Goal: Task Accomplishment & Management: Manage account settings

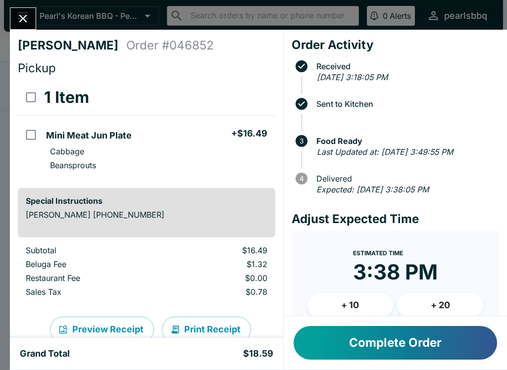
click at [399, 345] on button "Complete Order" at bounding box center [394, 343] width 203 height 34
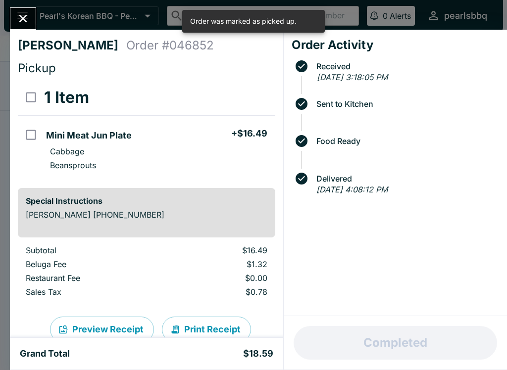
click at [24, 8] on button "Close" at bounding box center [22, 18] width 25 height 21
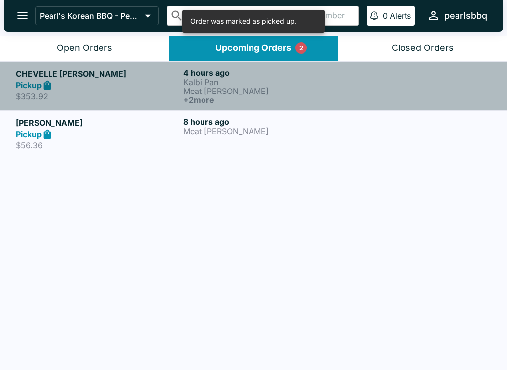
click at [165, 92] on p "$353.92" at bounding box center [97, 97] width 163 height 10
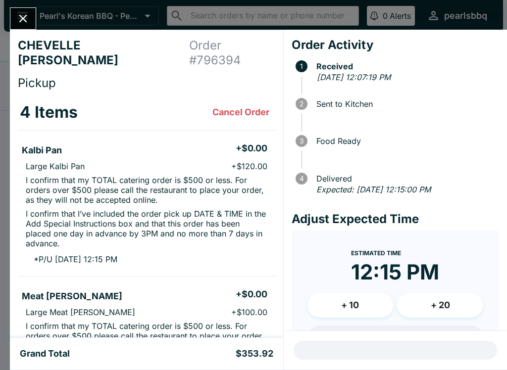
click at [28, 21] on icon "Close" at bounding box center [22, 18] width 13 height 13
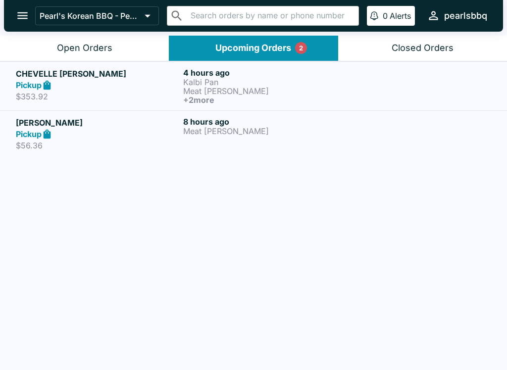
click at [104, 127] on h5 "[PERSON_NAME]" at bounding box center [97, 123] width 163 height 12
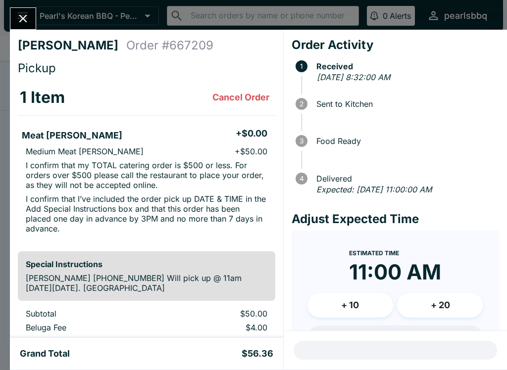
click at [34, 13] on button "Close" at bounding box center [22, 18] width 25 height 21
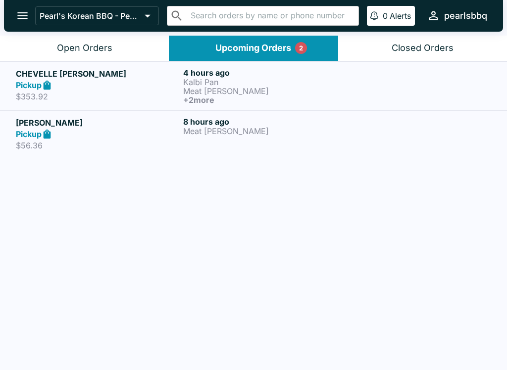
click at [305, 53] on button "Upcoming Orders 2" at bounding box center [253, 48] width 169 height 25
click at [218, 113] on link "[PERSON_NAME] Pickup $56.36 8 hours ago Meat [PERSON_NAME]" at bounding box center [253, 133] width 507 height 47
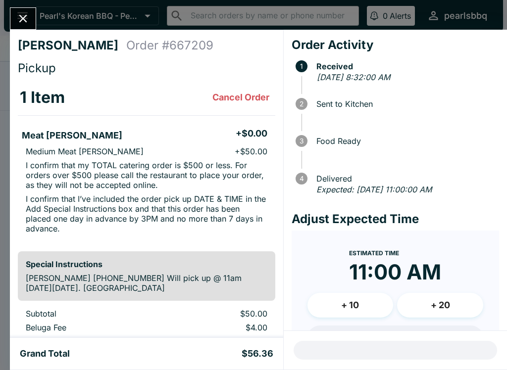
click at [31, 23] on button "Close" at bounding box center [22, 18] width 25 height 21
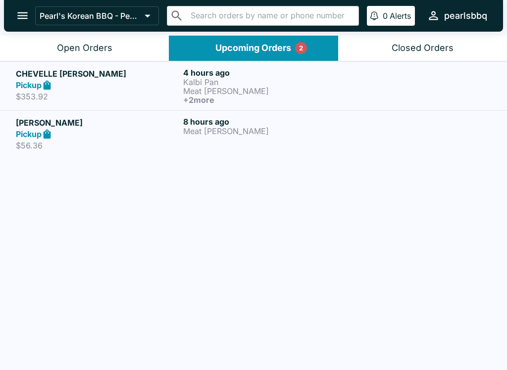
click at [256, 98] on h6 "+ 2 more" at bounding box center [264, 100] width 163 height 9
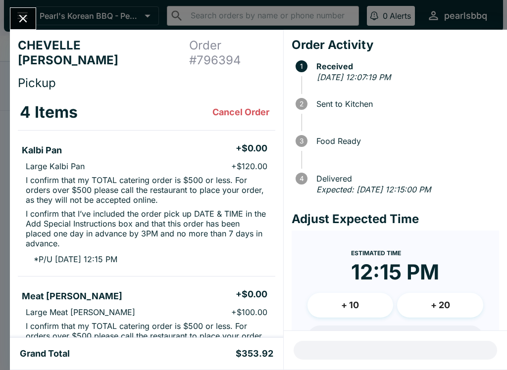
click at [31, 26] on button "Close" at bounding box center [22, 18] width 25 height 21
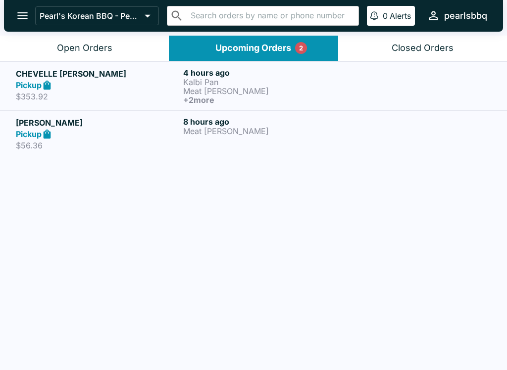
click at [147, 133] on div "Pickup" at bounding box center [97, 134] width 163 height 11
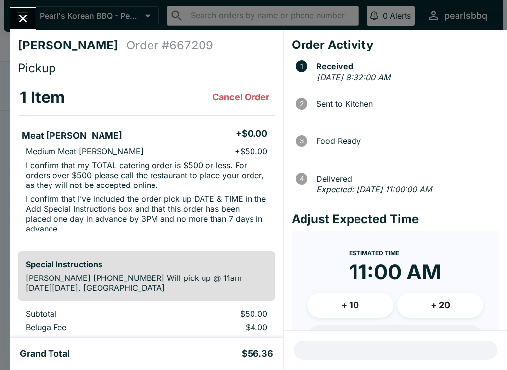
click at [31, 19] on button "Close" at bounding box center [22, 18] width 25 height 21
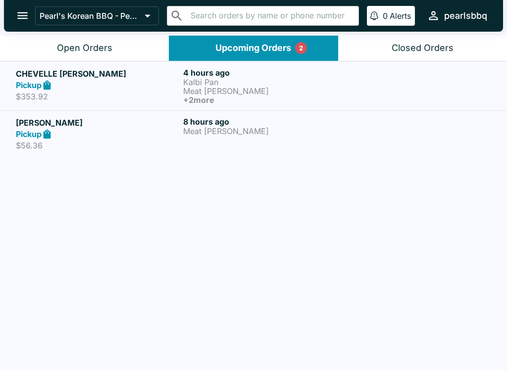
click at [121, 48] on button "Open Orders" at bounding box center [84, 48] width 169 height 25
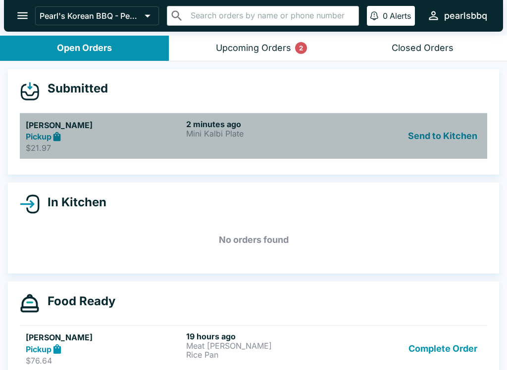
click at [150, 130] on h5 "[PERSON_NAME]" at bounding box center [104, 125] width 156 height 12
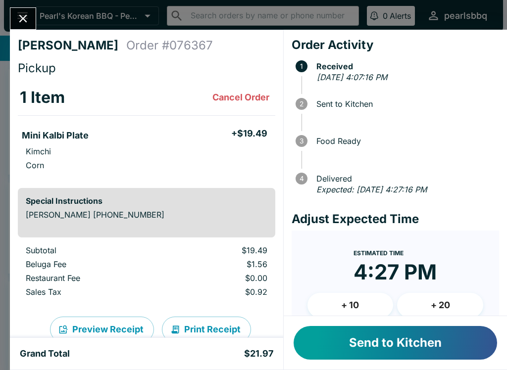
click at [405, 350] on button "Send to Kitchen" at bounding box center [394, 343] width 203 height 34
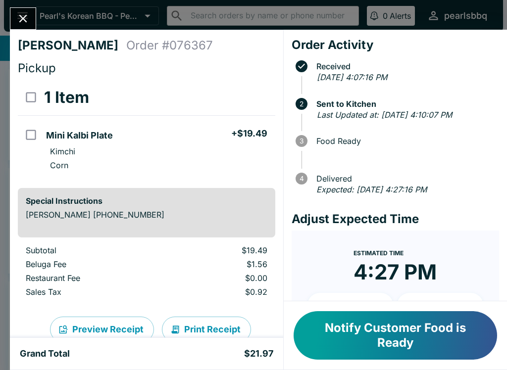
click at [386, 331] on button "Notify Customer Food is Ready" at bounding box center [394, 335] width 203 height 49
